Goal: Transaction & Acquisition: Book appointment/travel/reservation

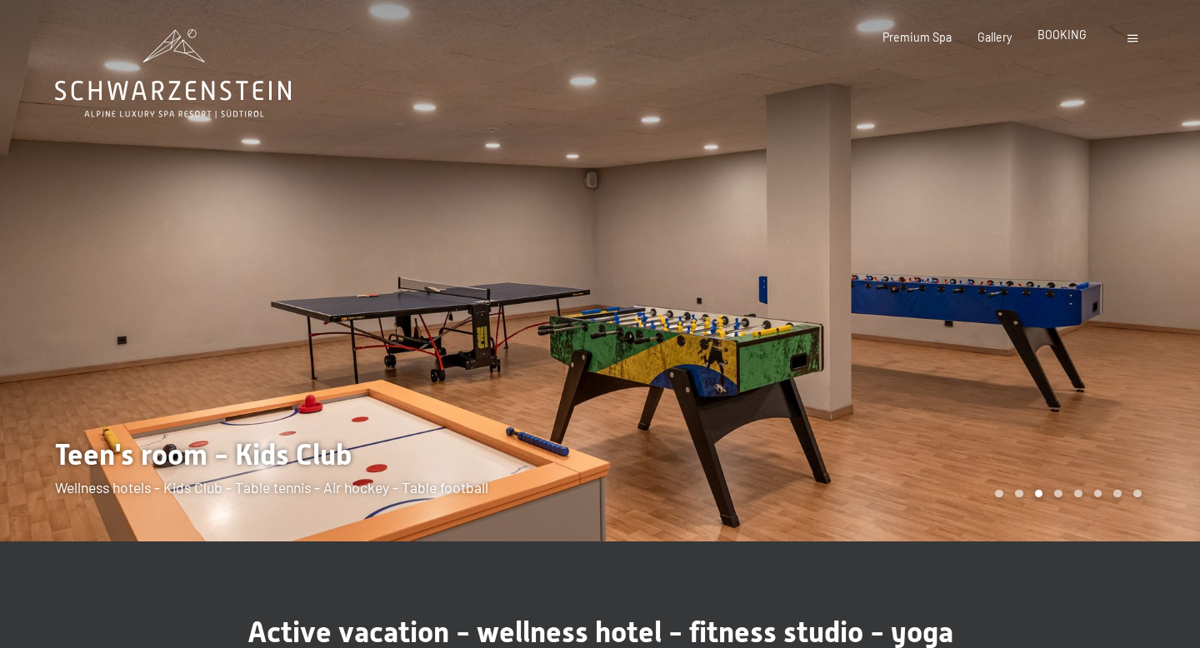
click at [1066, 38] on span "BOOKING" at bounding box center [1061, 34] width 49 height 14
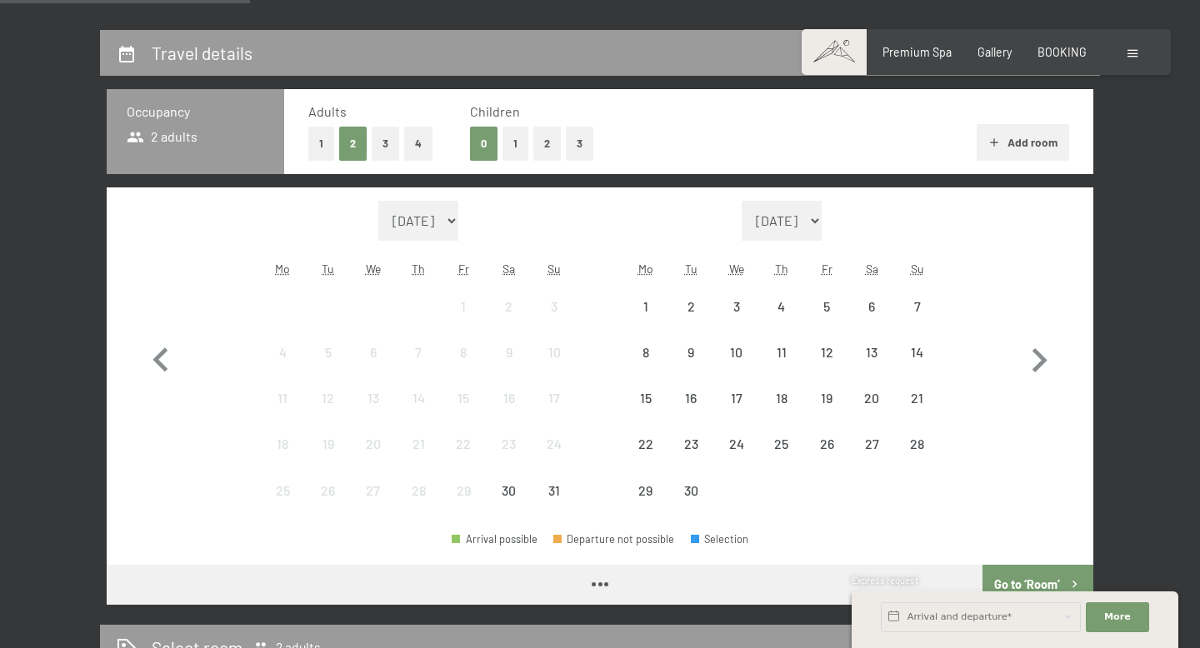
scroll to position [358, 0]
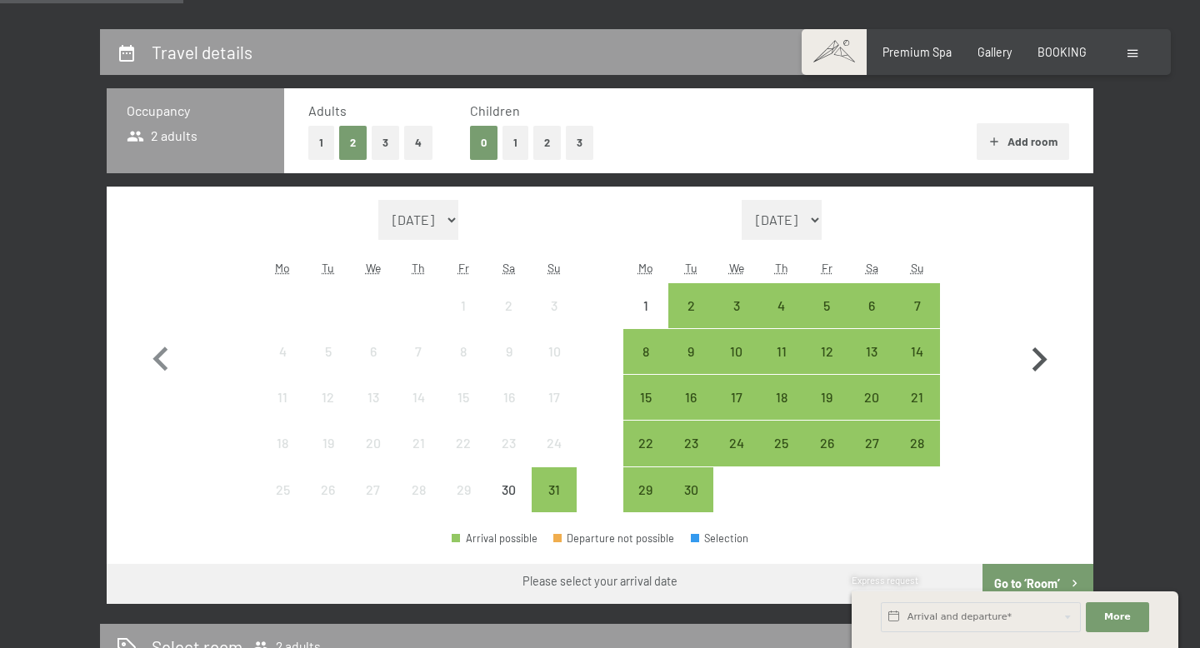
click at [1031, 342] on icon "button" at bounding box center [1039, 360] width 48 height 48
select select "[DATE]"
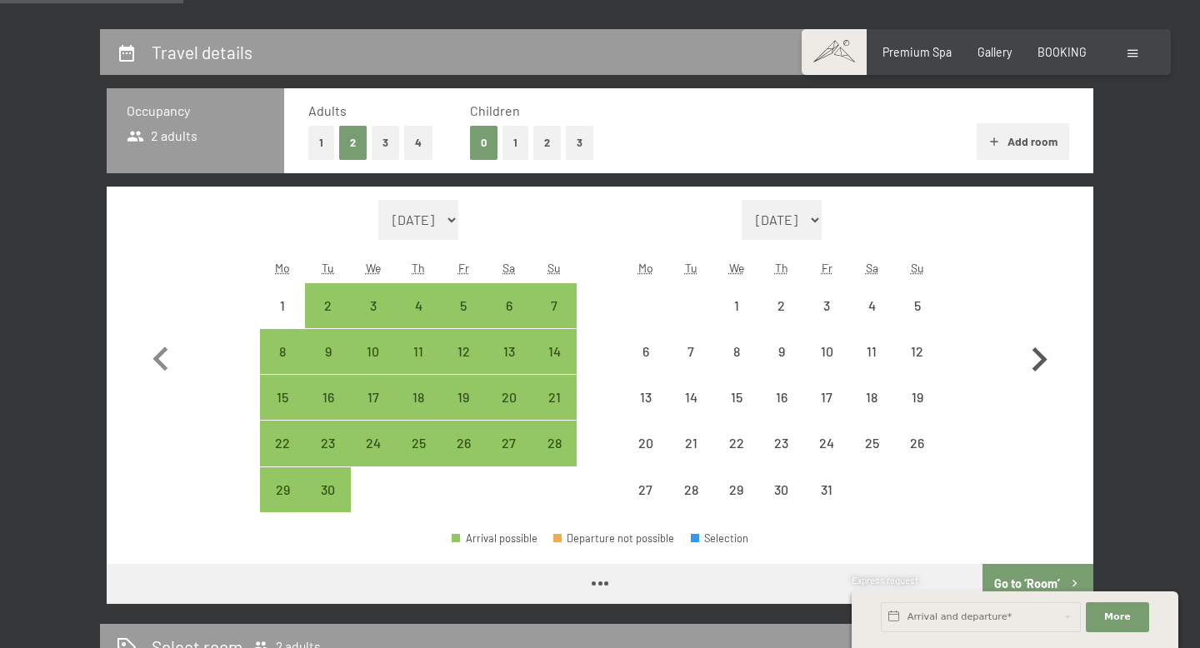
click at [1031, 342] on icon "button" at bounding box center [1039, 360] width 48 height 48
select select "[DATE]"
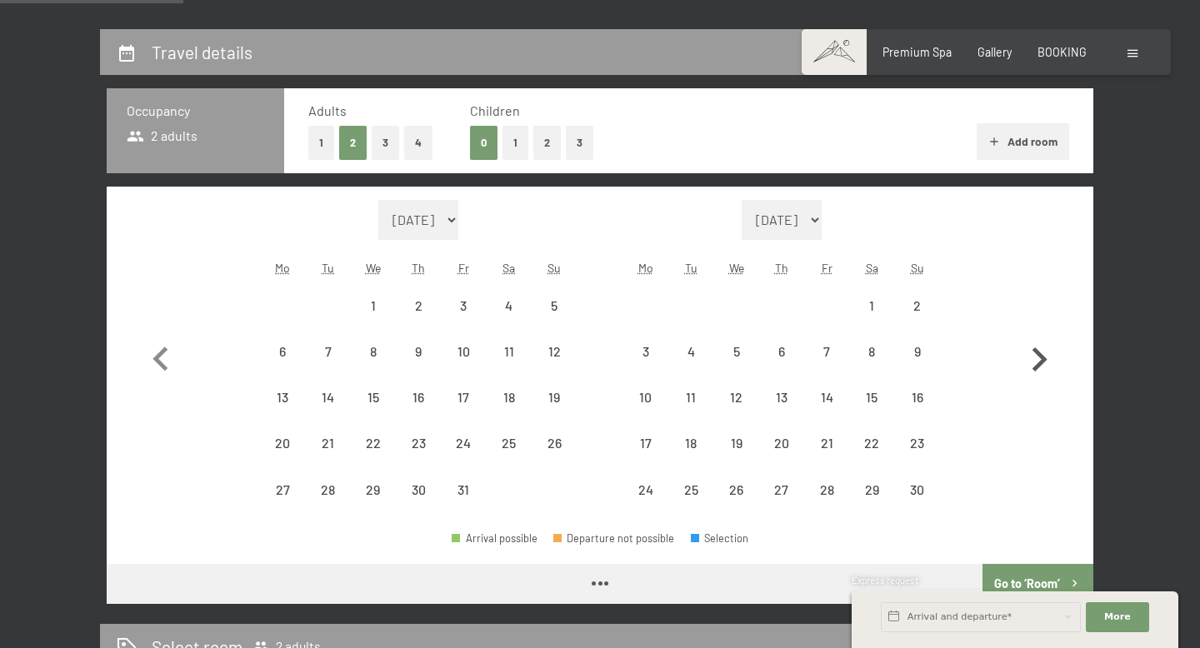
select select "[DATE]"
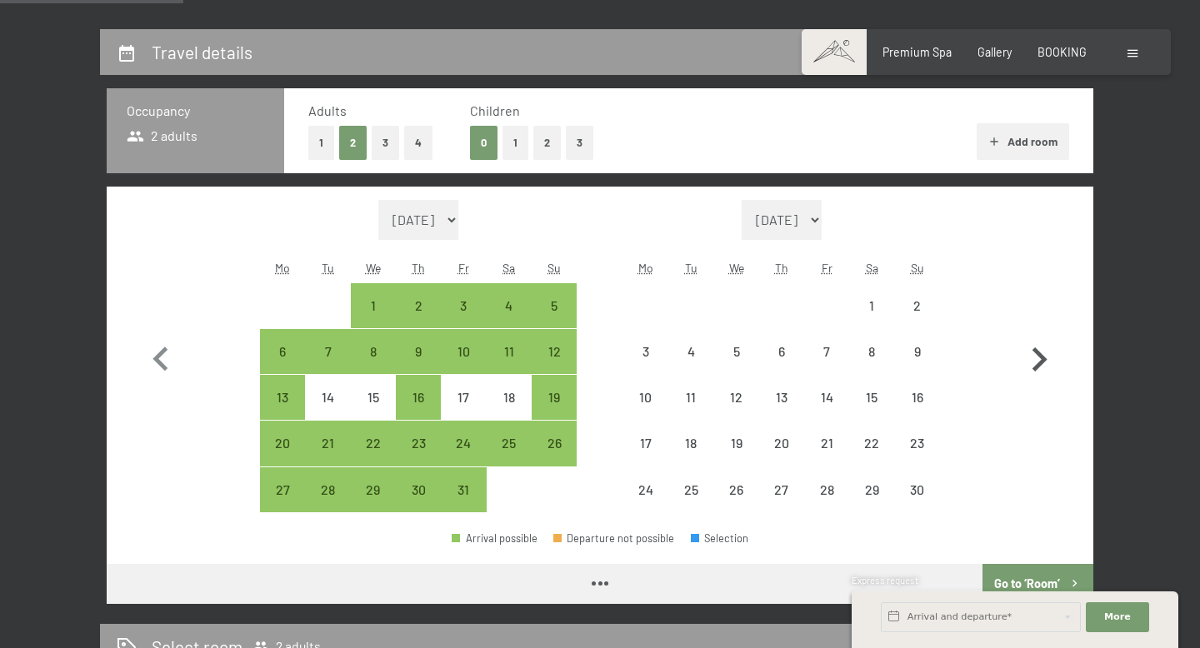
click at [1031, 342] on icon "button" at bounding box center [1039, 360] width 48 height 48
select select "[DATE]"
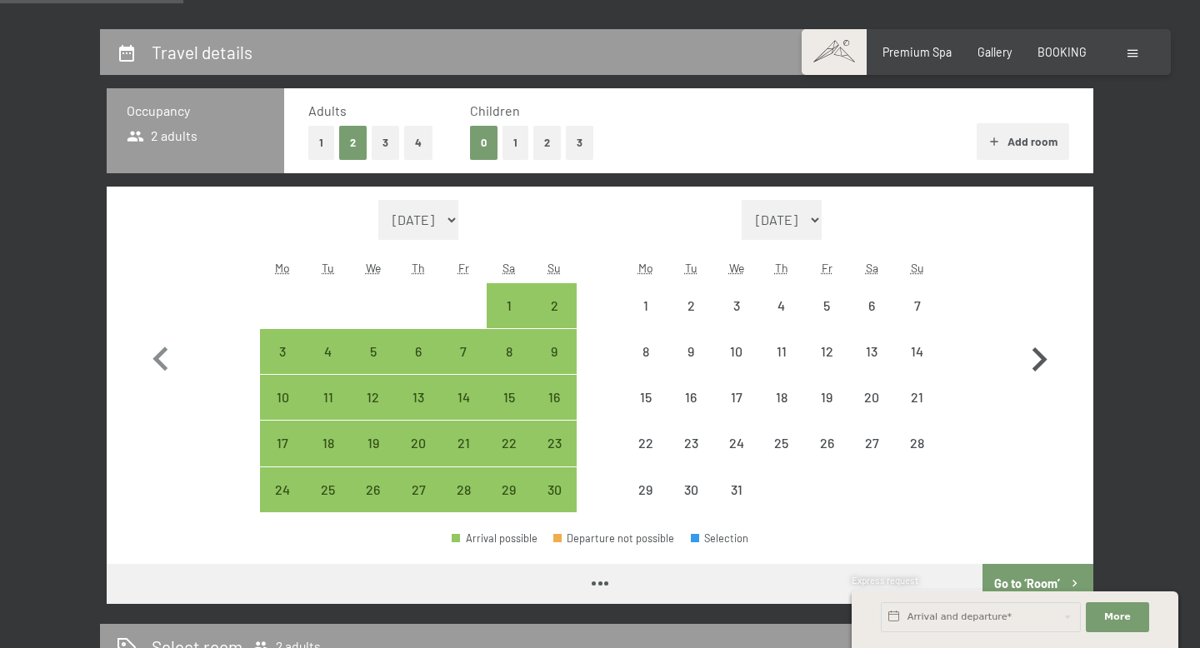
click at [1031, 342] on icon "button" at bounding box center [1039, 360] width 48 height 48
select select "[DATE]"
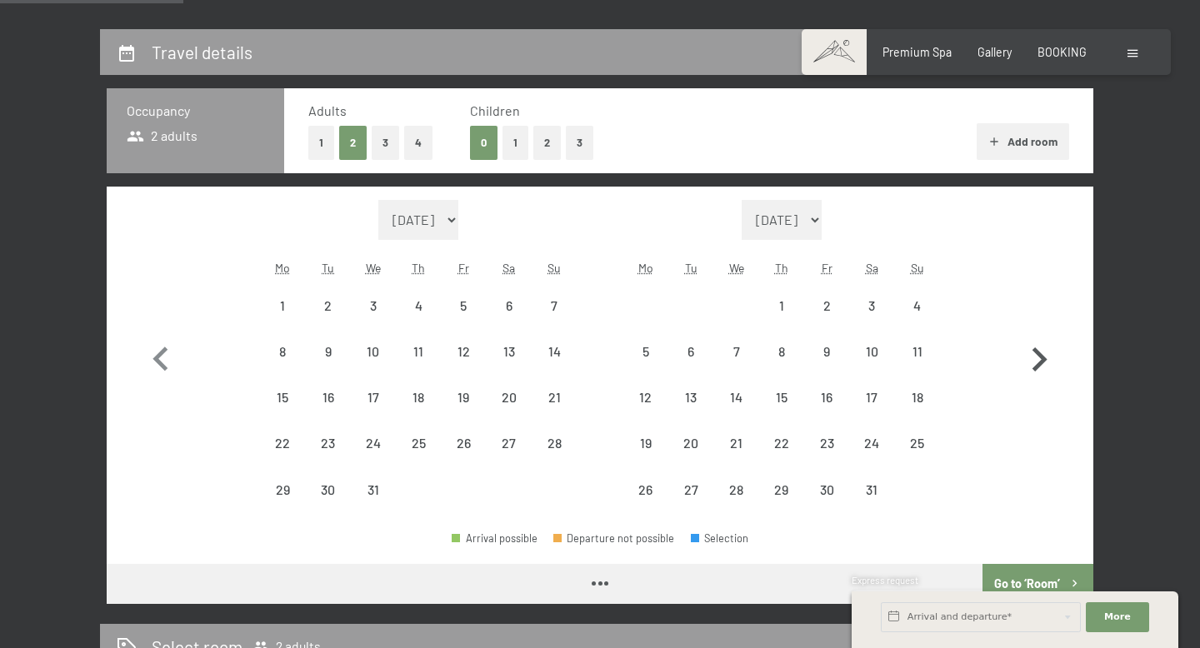
select select "[DATE]"
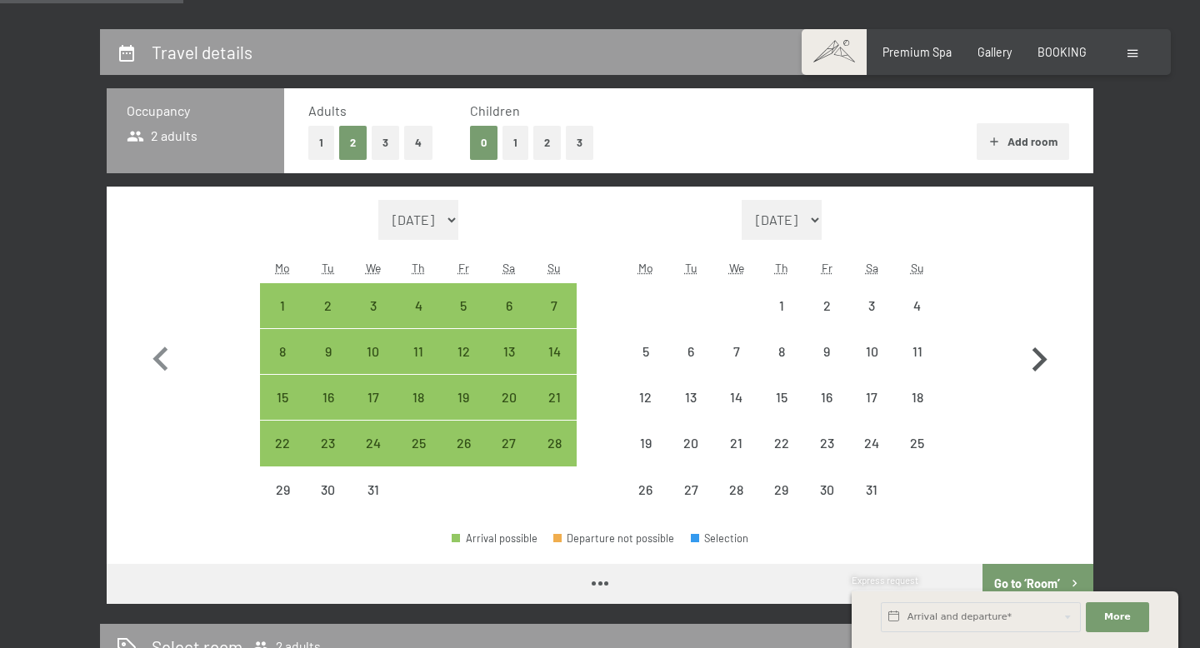
select select "[DATE]"
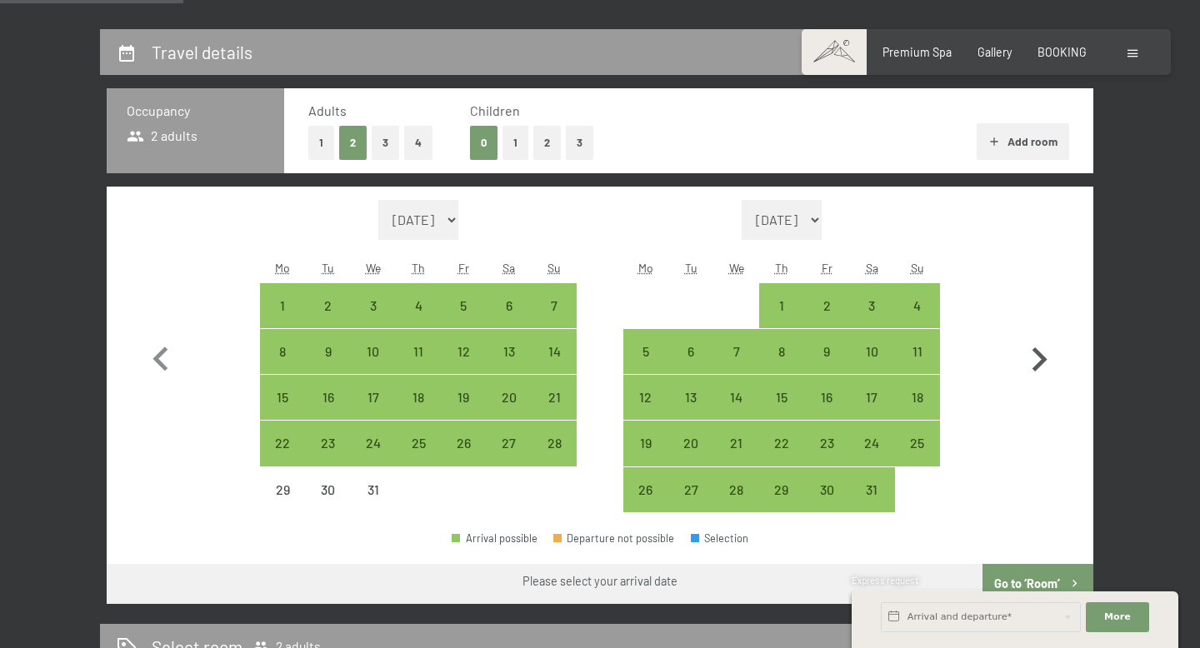
click at [1031, 342] on icon "button" at bounding box center [1039, 360] width 48 height 48
select select "[DATE]"
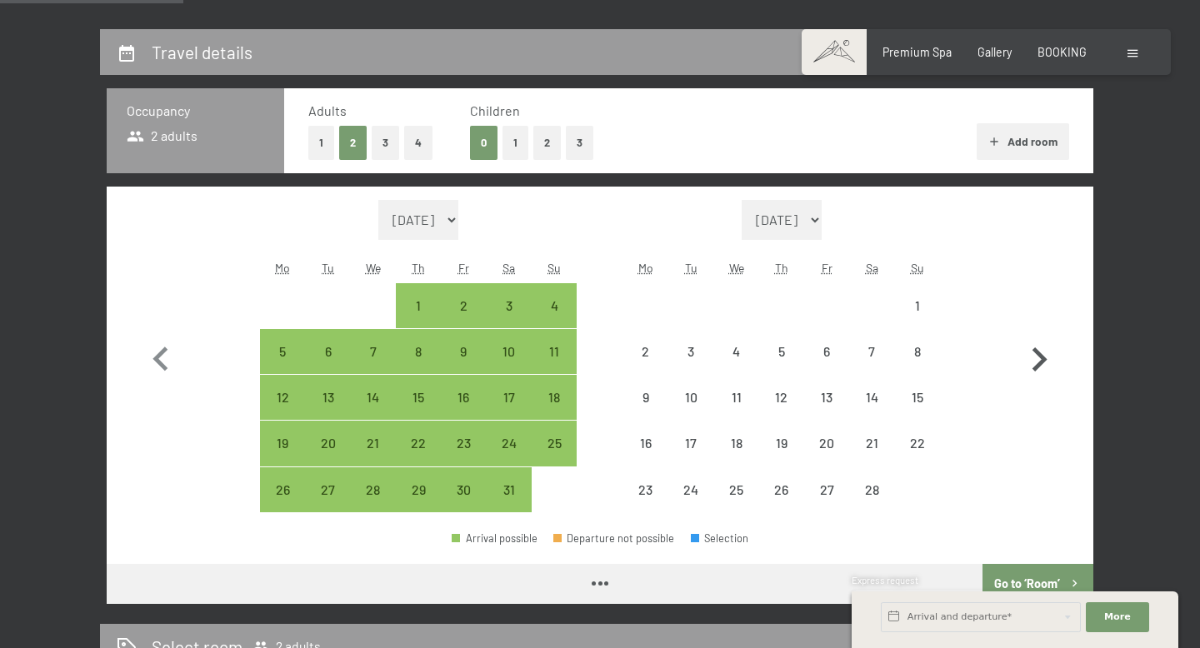
select select "[DATE]"
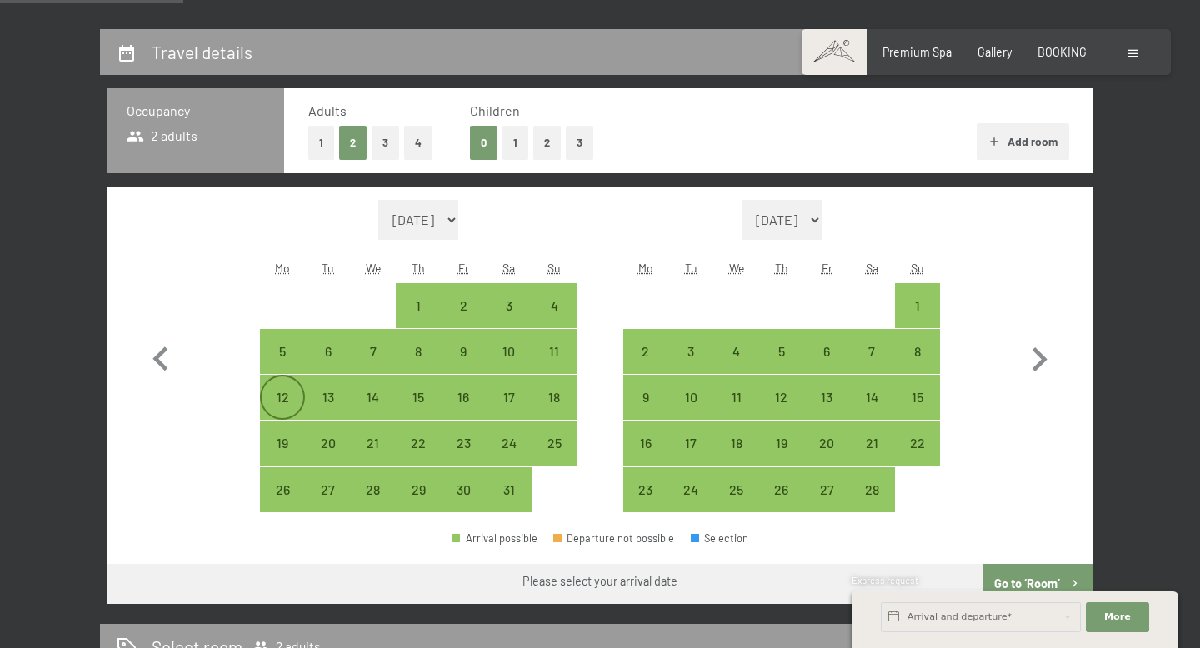
click at [278, 397] on div "12" at bounding box center [283, 412] width 42 height 42
select select "[DATE]"
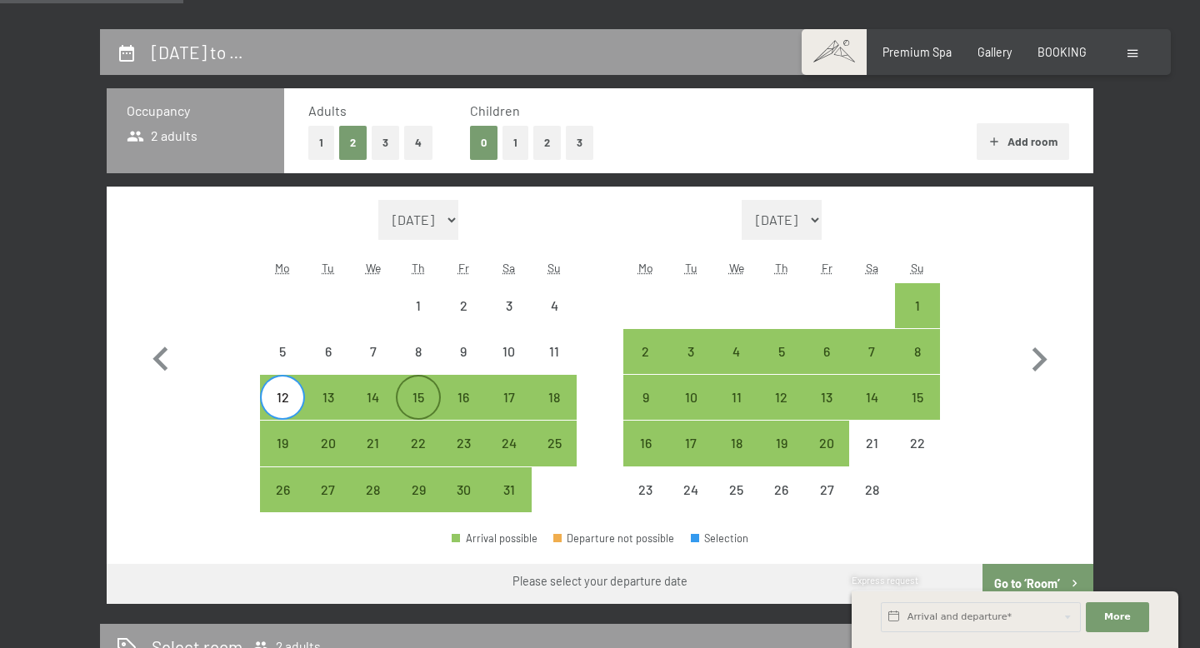
click at [420, 391] on div "15" at bounding box center [418, 412] width 42 height 42
select select "[DATE]"
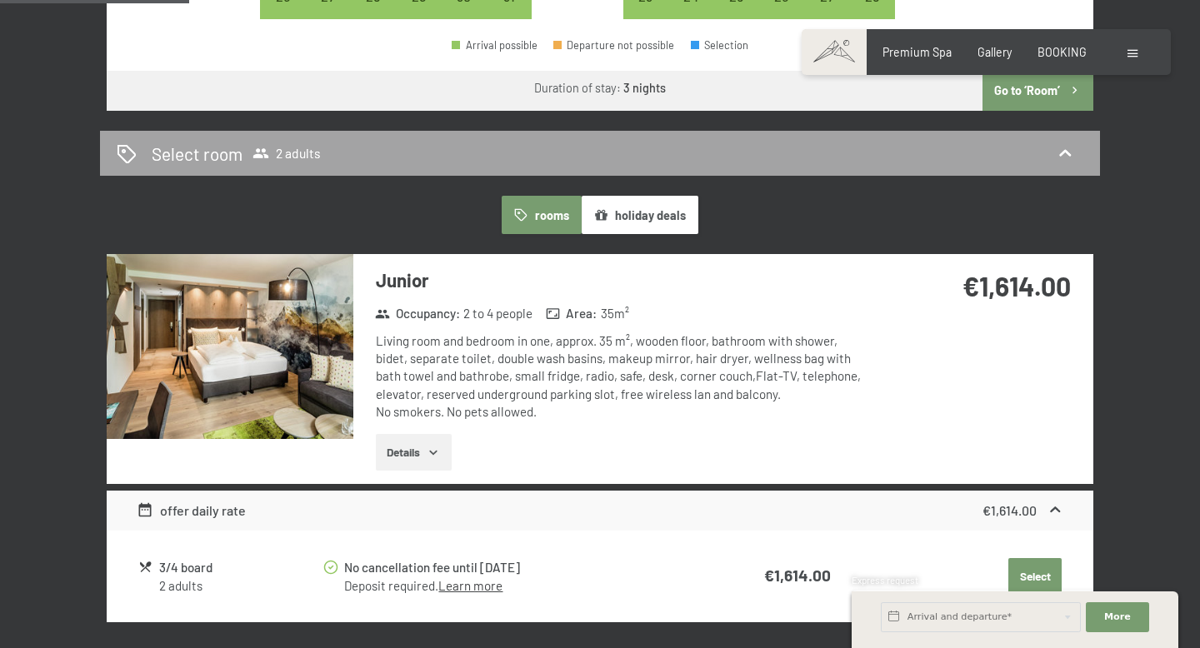
scroll to position [865, 0]
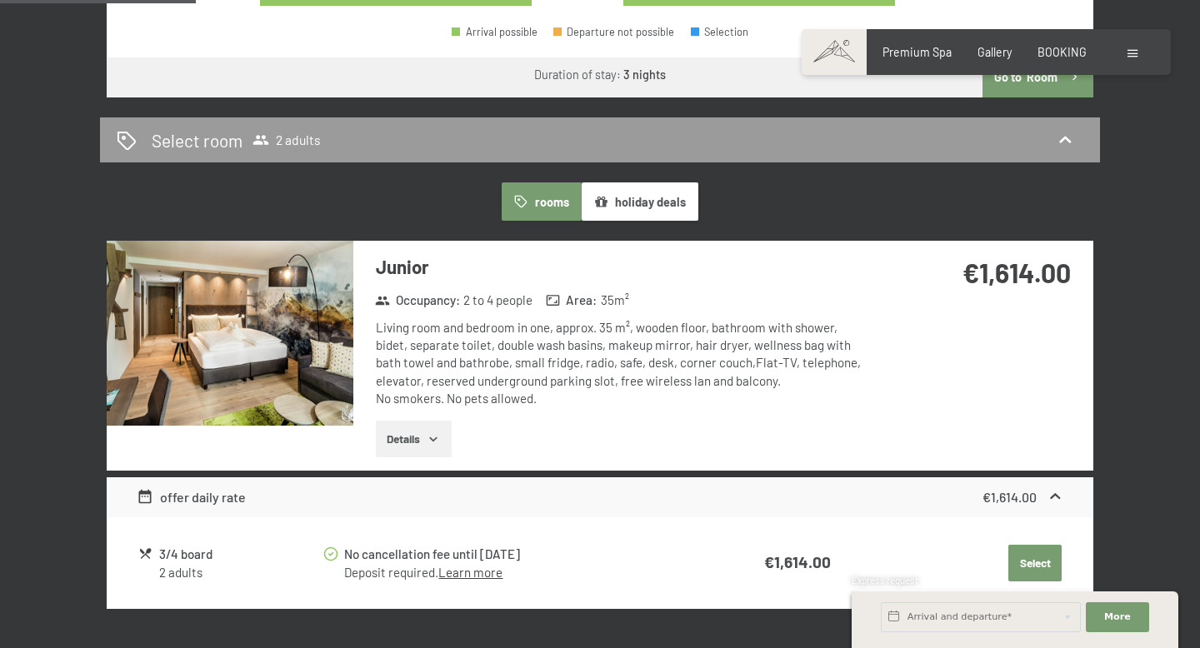
click at [636, 202] on button "holiday deals" at bounding box center [640, 201] width 117 height 38
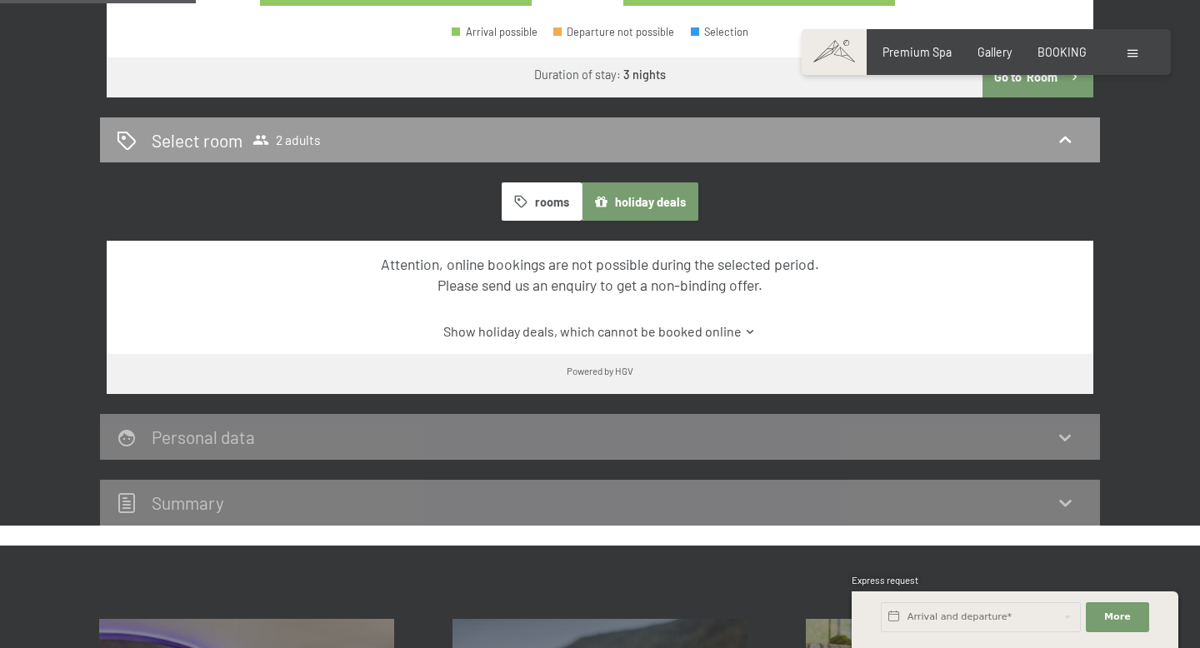
click at [547, 198] on button "rooms" at bounding box center [541, 201] width 79 height 38
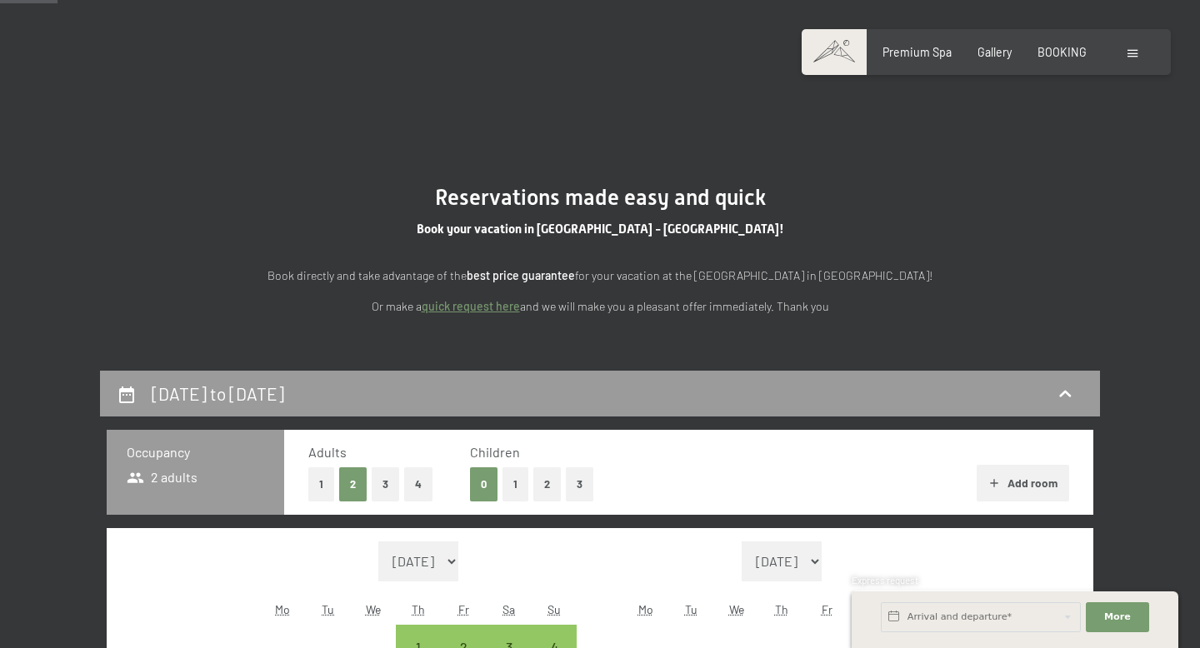
scroll to position [0, 0]
